Goal: Information Seeking & Learning: Learn about a topic

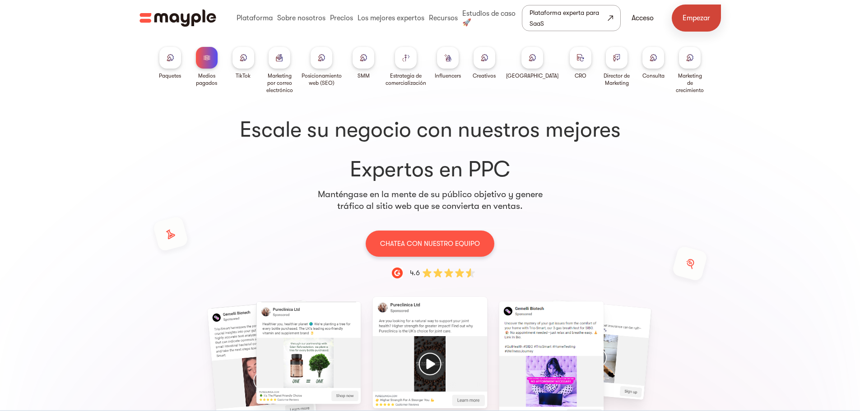
click at [694, 16] on font "Empezar" at bounding box center [697, 18] width 28 height 8
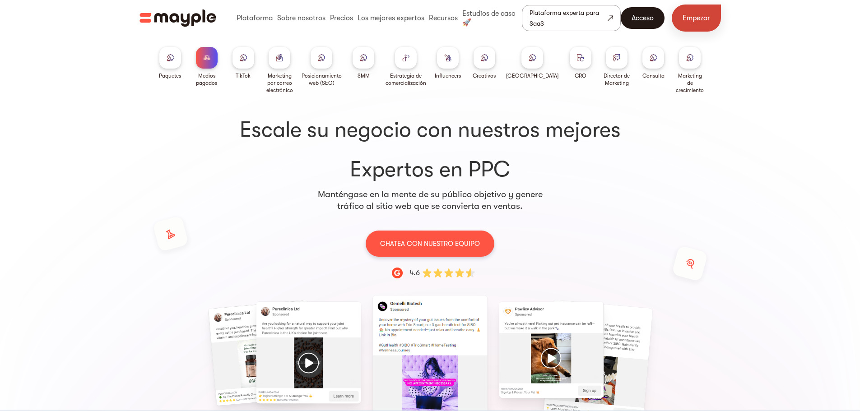
click at [632, 24] on link "Acceso" at bounding box center [643, 18] width 44 height 22
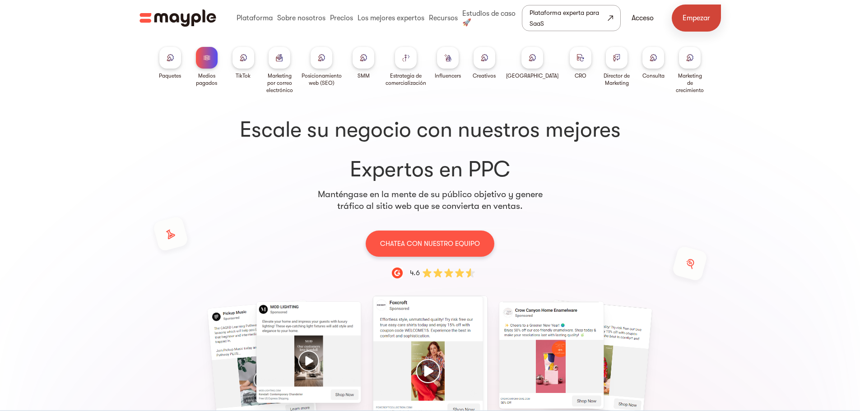
click at [783, 118] on div "Paquetes de medios pagos Paquetes Paquetes de medios pagos TikTok Marketing por…" at bounding box center [430, 353] width 860 height 518
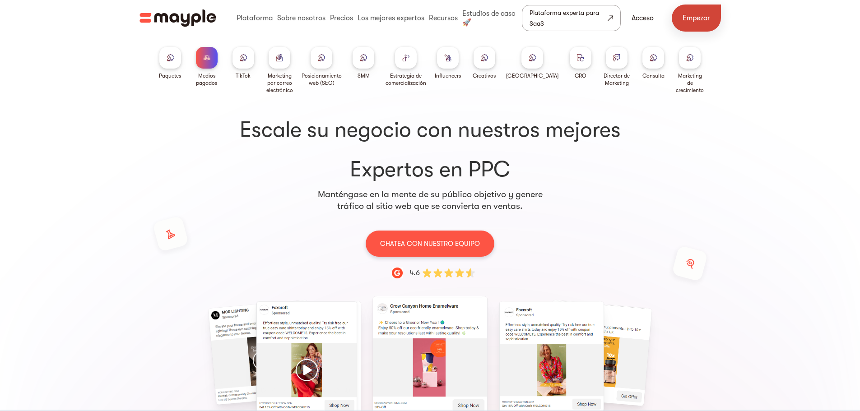
click at [609, 25] on link "Plataforma experta para SaaS" at bounding box center [571, 18] width 99 height 26
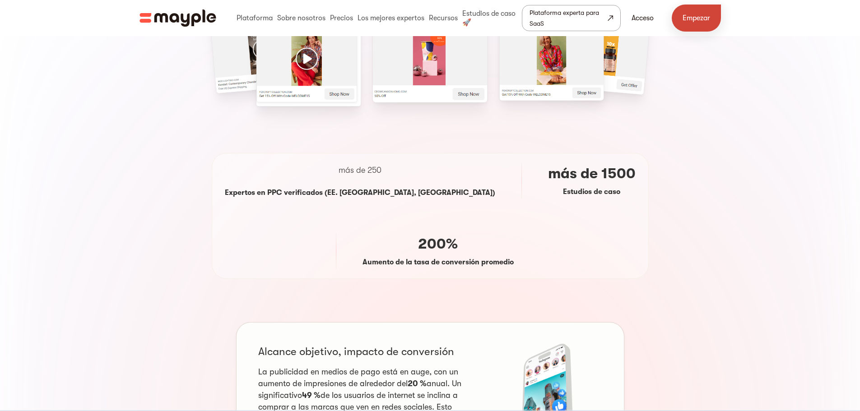
scroll to position [316, 0]
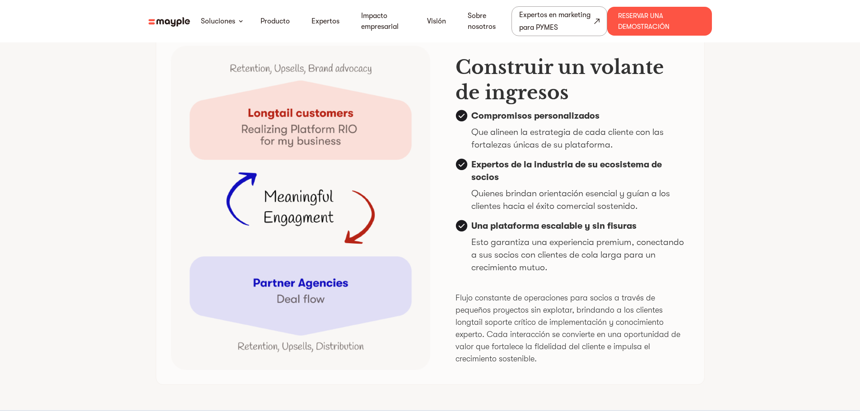
scroll to position [2574, 0]
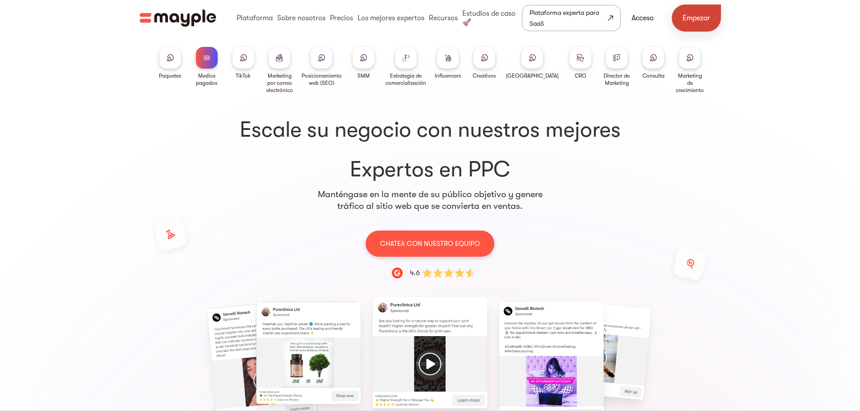
click at [690, 12] on link "Empezar" at bounding box center [696, 18] width 49 height 27
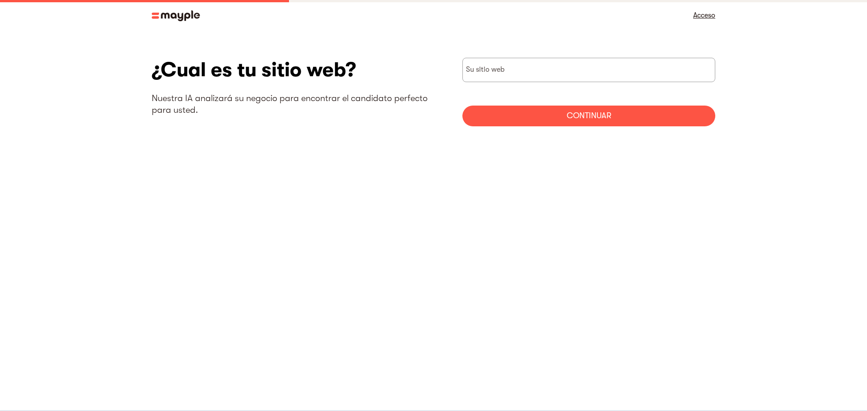
click at [696, 20] on link "Acceso" at bounding box center [704, 15] width 22 height 13
click at [183, 15] on img at bounding box center [176, 15] width 48 height 11
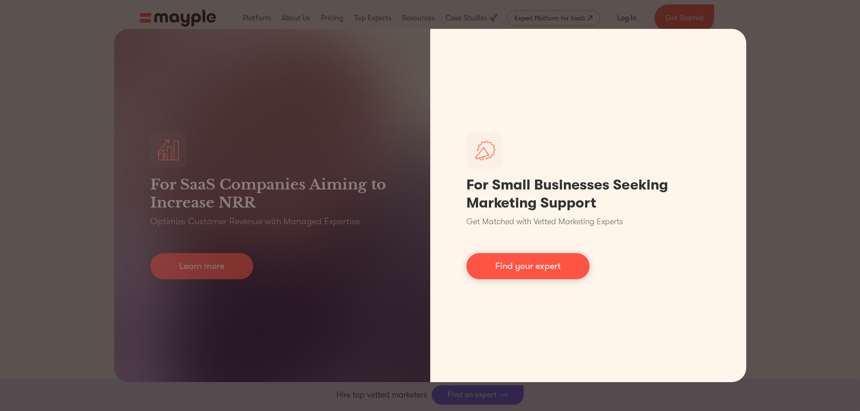
scroll to position [271, 0]
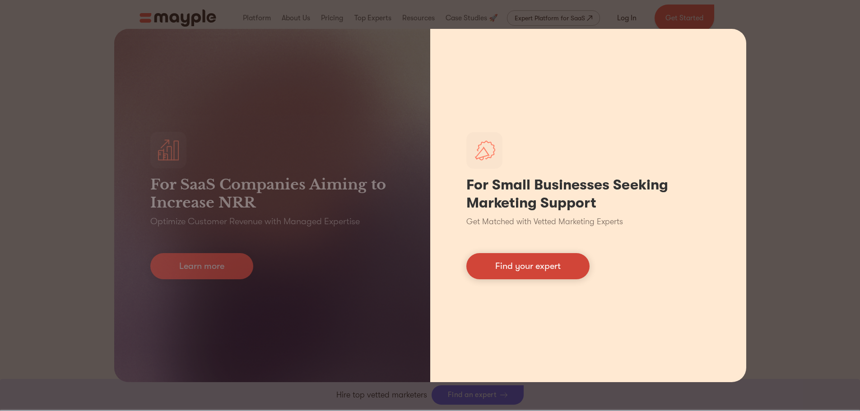
click at [551, 267] on link "Find your expert" at bounding box center [527, 266] width 123 height 26
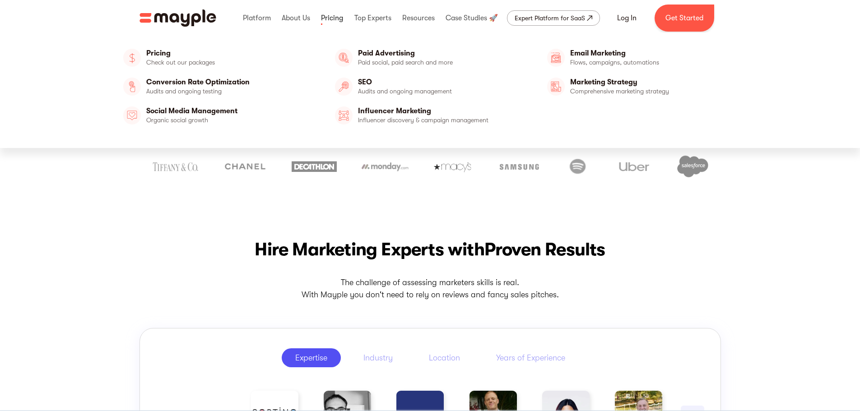
scroll to position [0, 0]
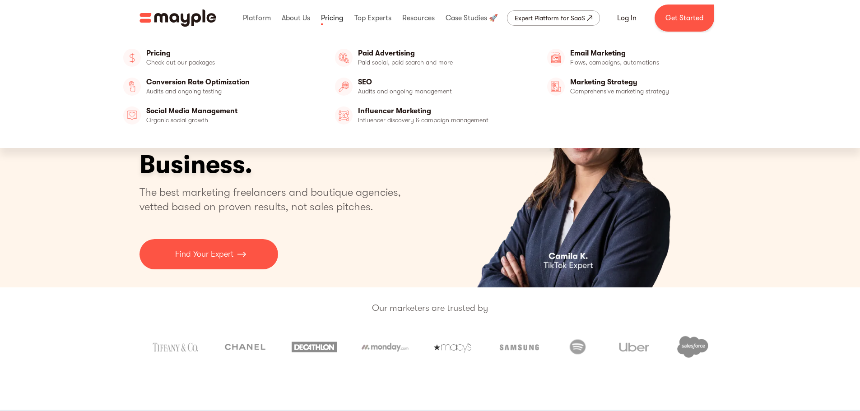
click at [332, 21] on link at bounding box center [332, 18] width 27 height 29
